Goal: Information Seeking & Learning: Learn about a topic

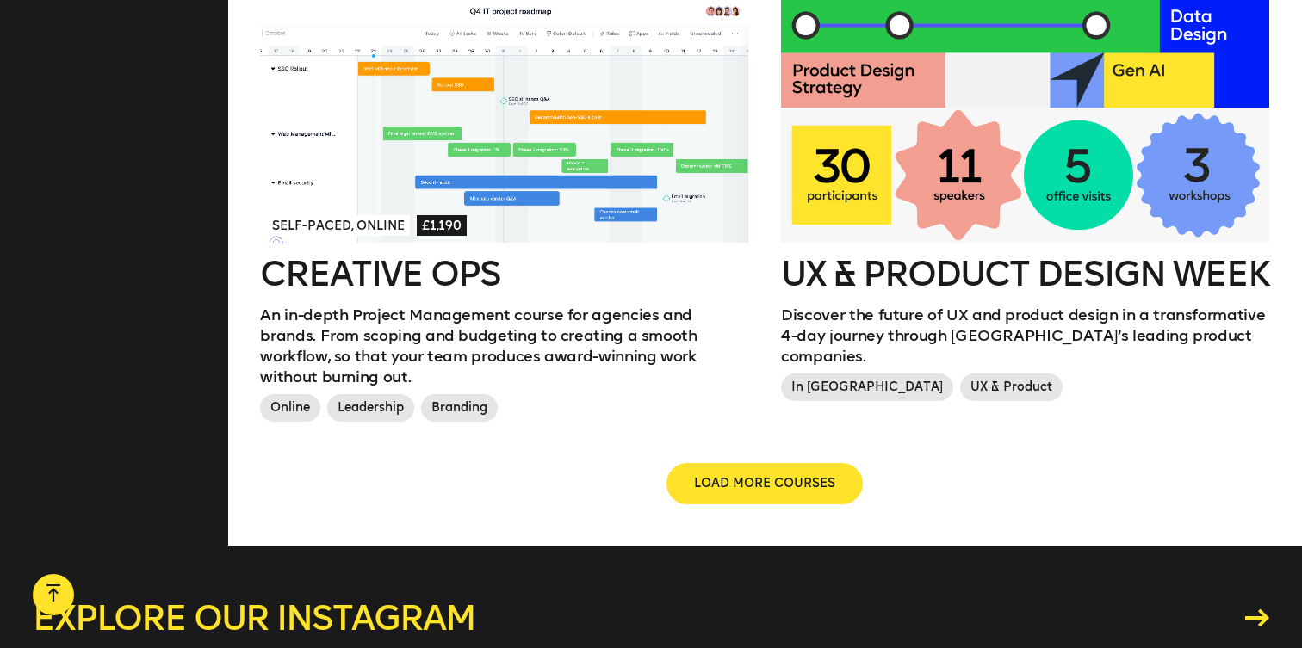
scroll to position [1978, 0]
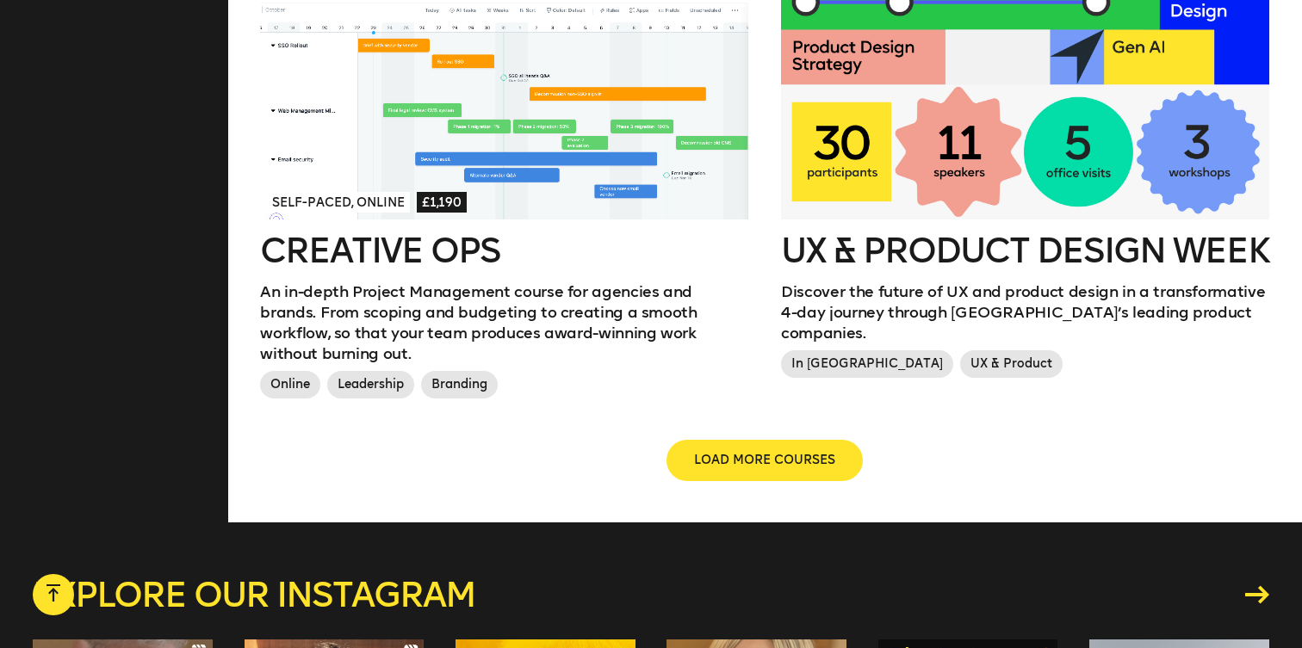
click at [907, 233] on h2 "UX & Product Design Week" at bounding box center [1025, 250] width 488 height 34
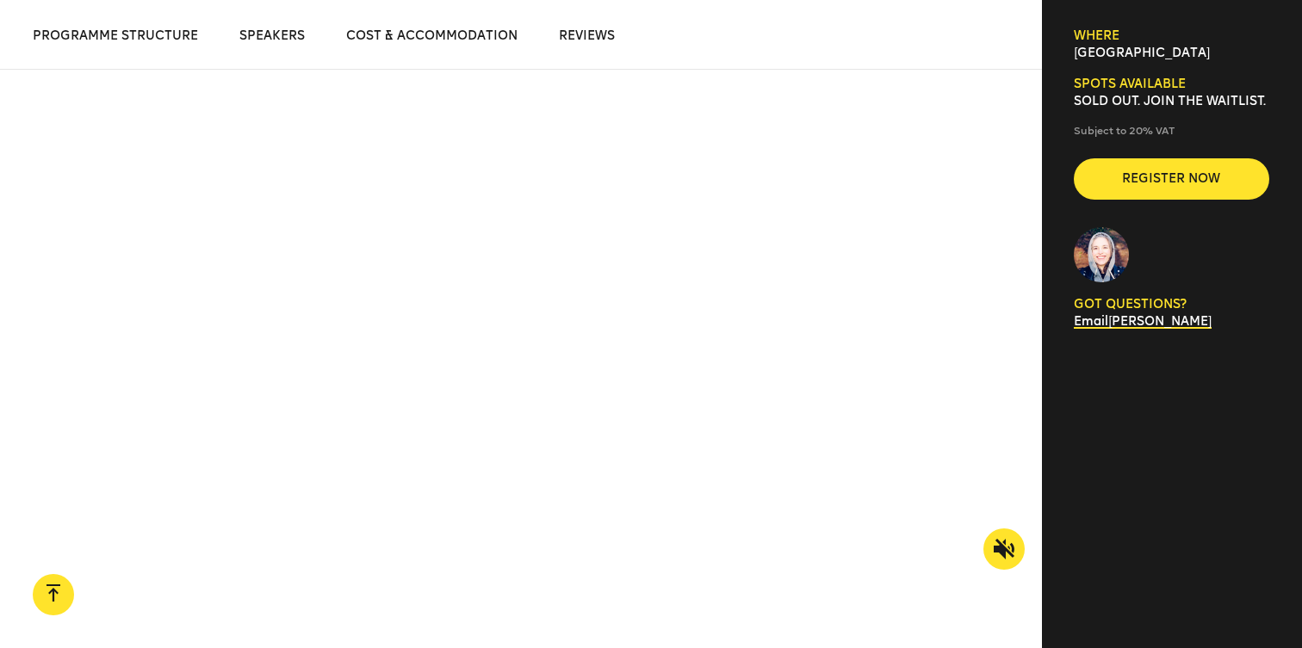
scroll to position [1261, 0]
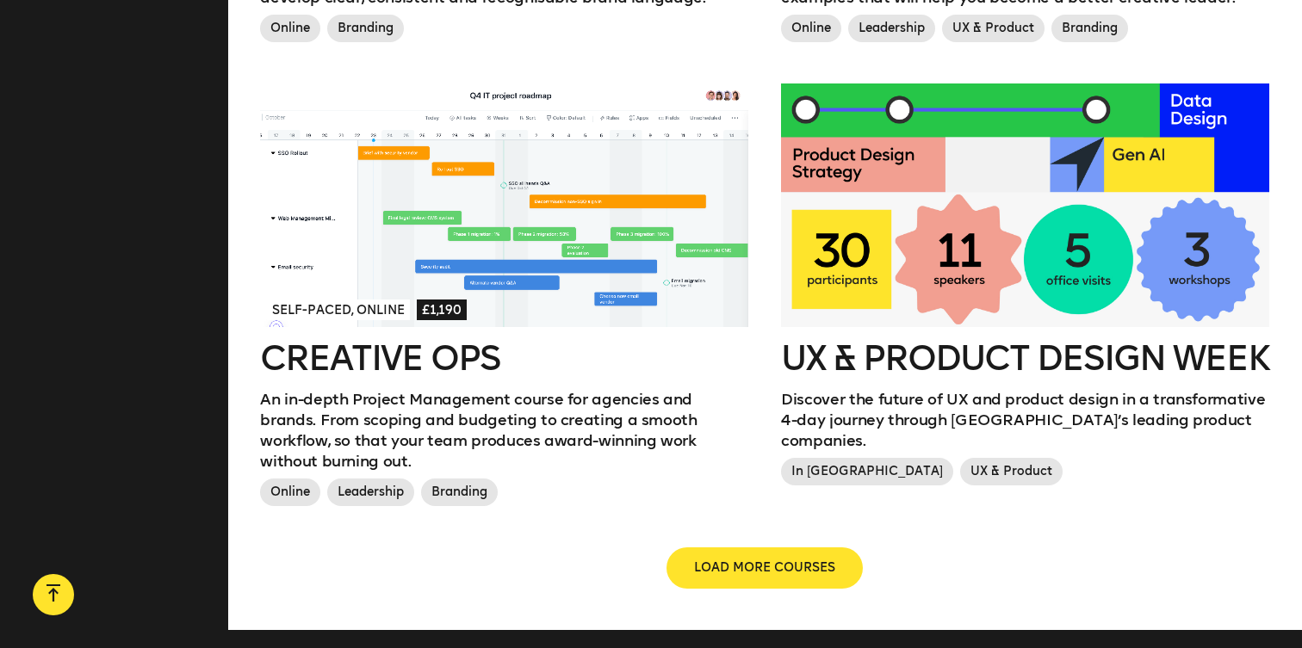
scroll to position [1872, 0]
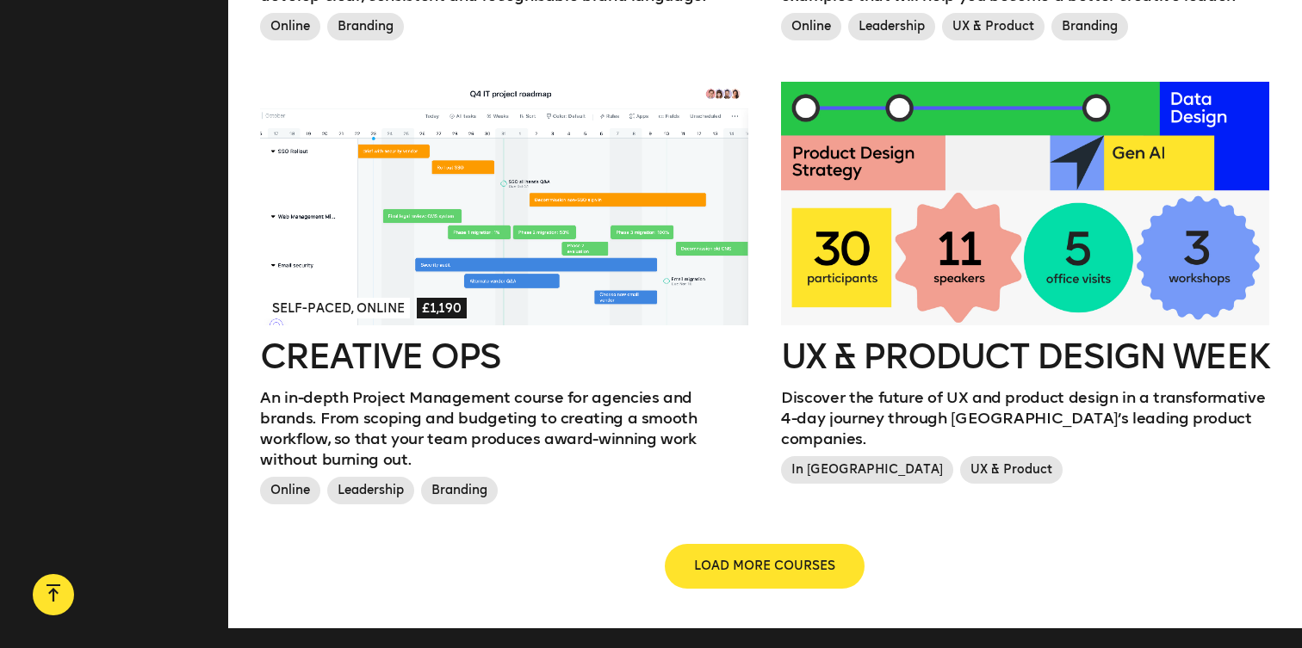
click at [784, 558] on span "LOAD MORE COURSES" at bounding box center [764, 566] width 141 height 17
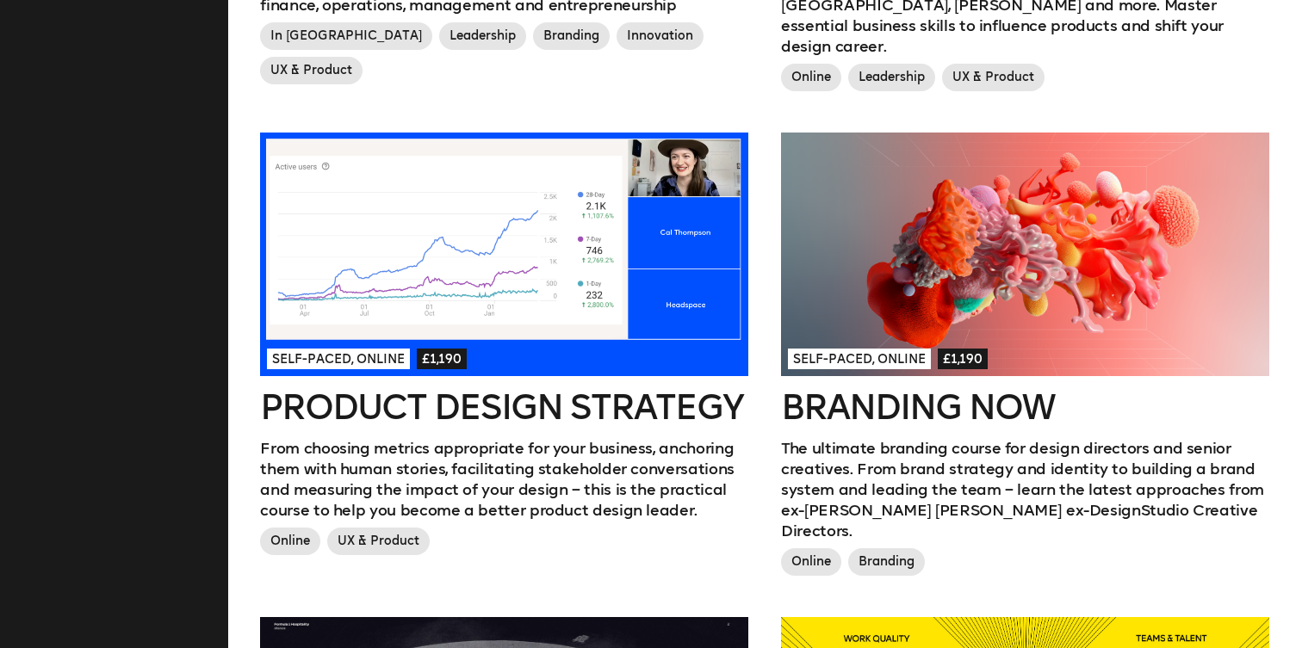
scroll to position [900, 0]
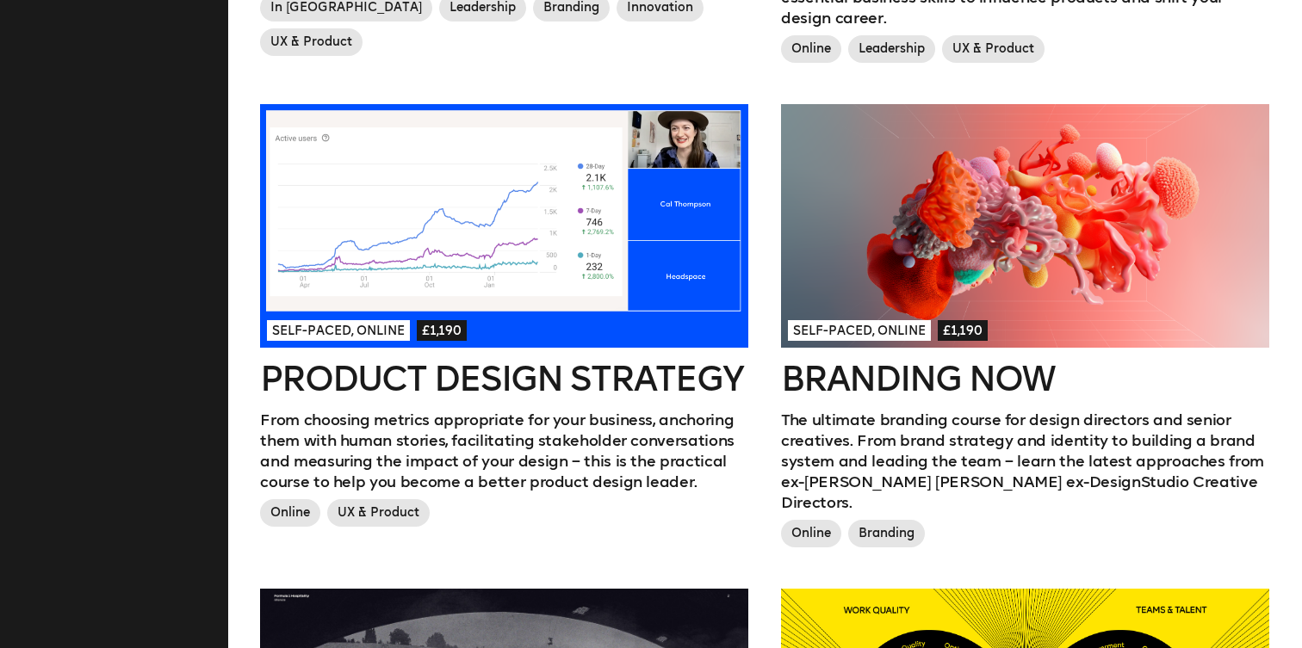
click at [512, 362] on h2 "Product Design Strategy" at bounding box center [504, 379] width 488 height 34
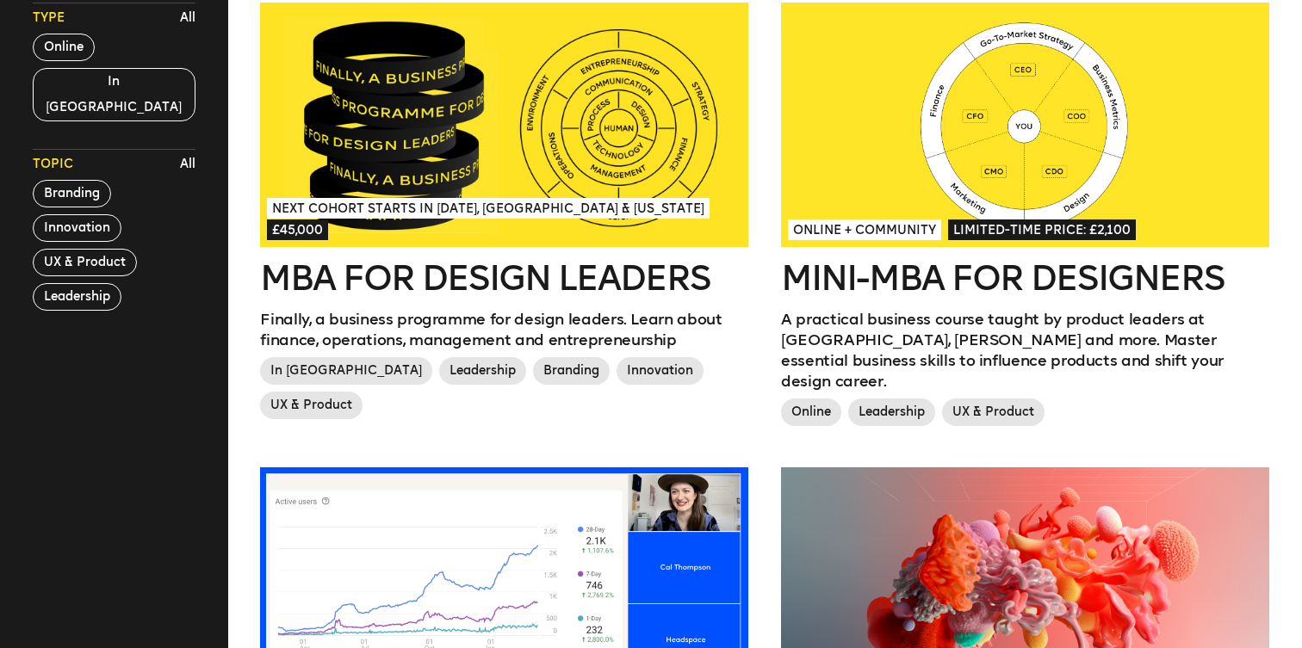
scroll to position [527, 0]
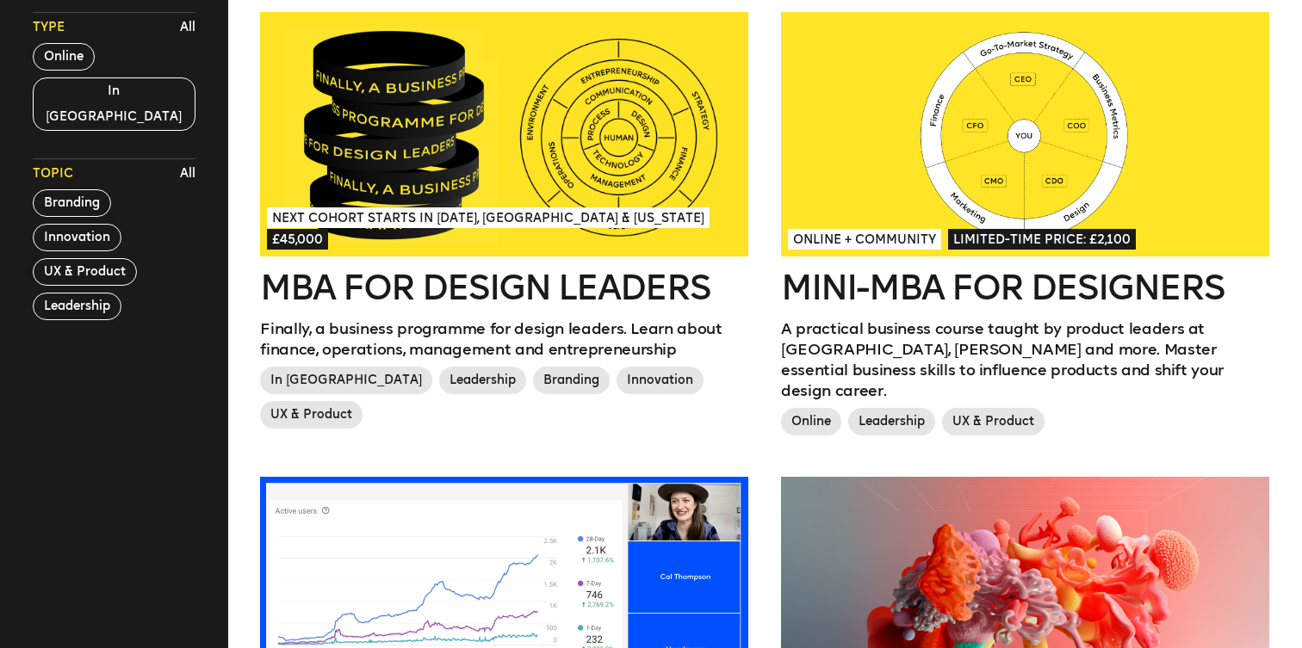
click at [902, 141] on div at bounding box center [1025, 134] width 488 height 245
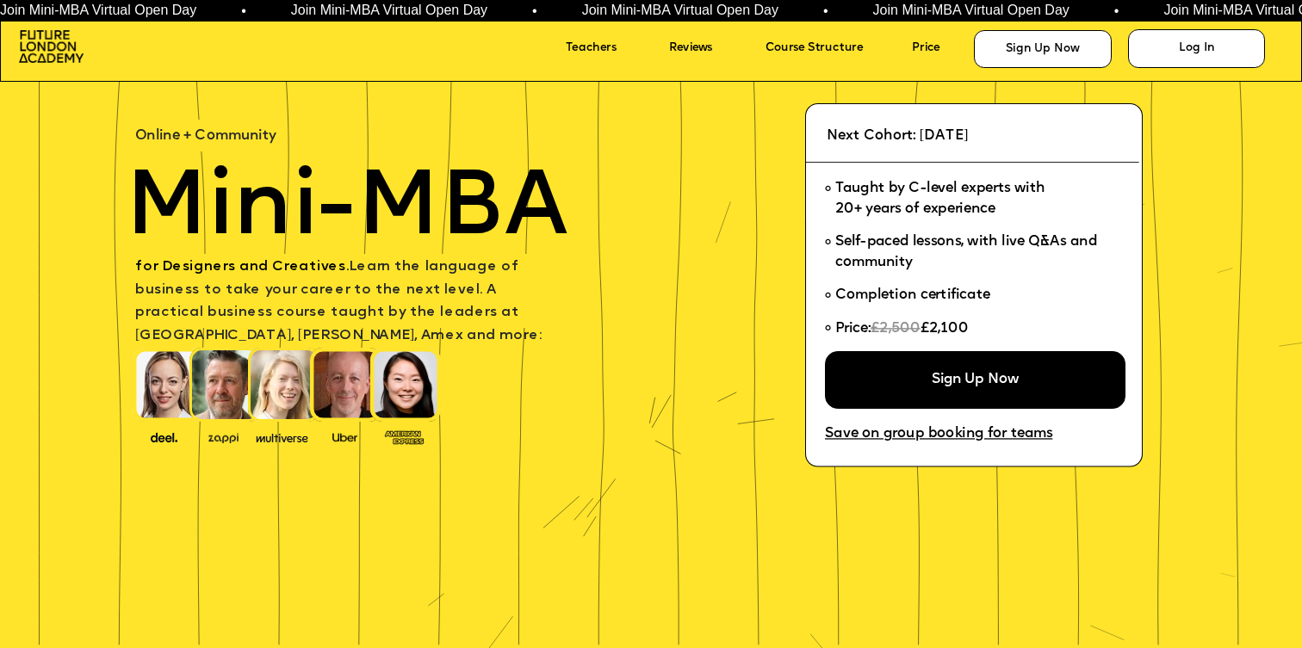
scroll to position [89, 0]
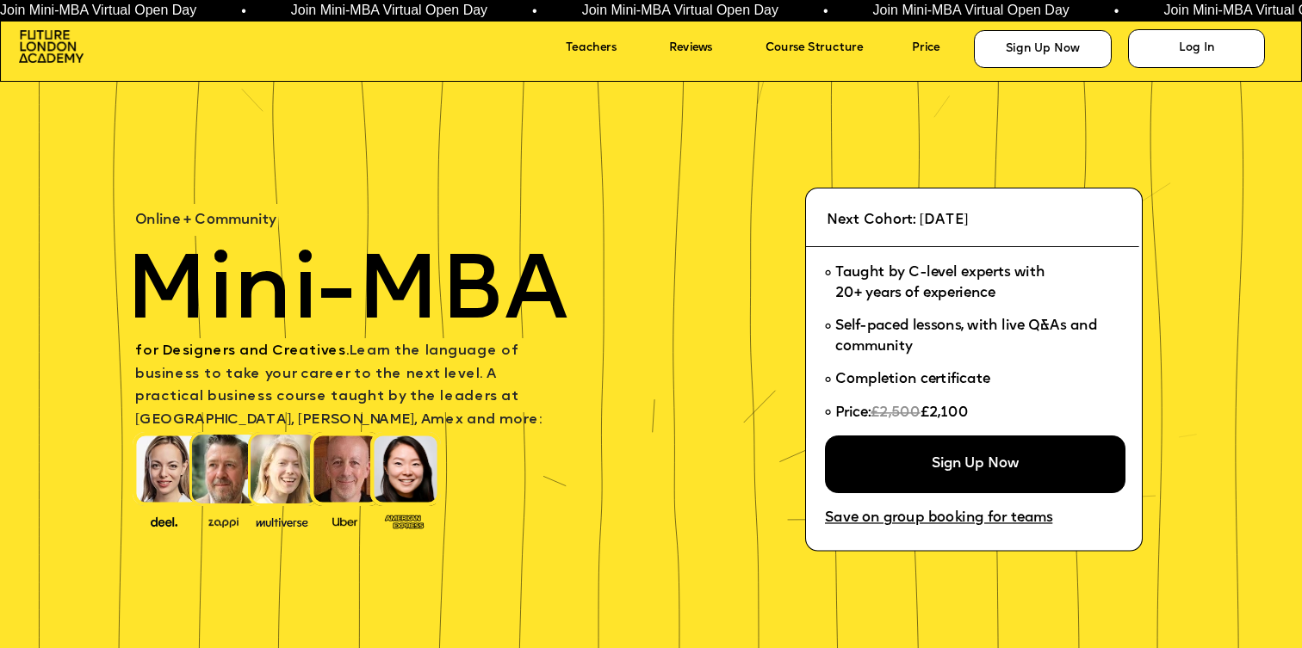
scroll to position [89, 0]
